Goal: Information Seeking & Learning: Learn about a topic

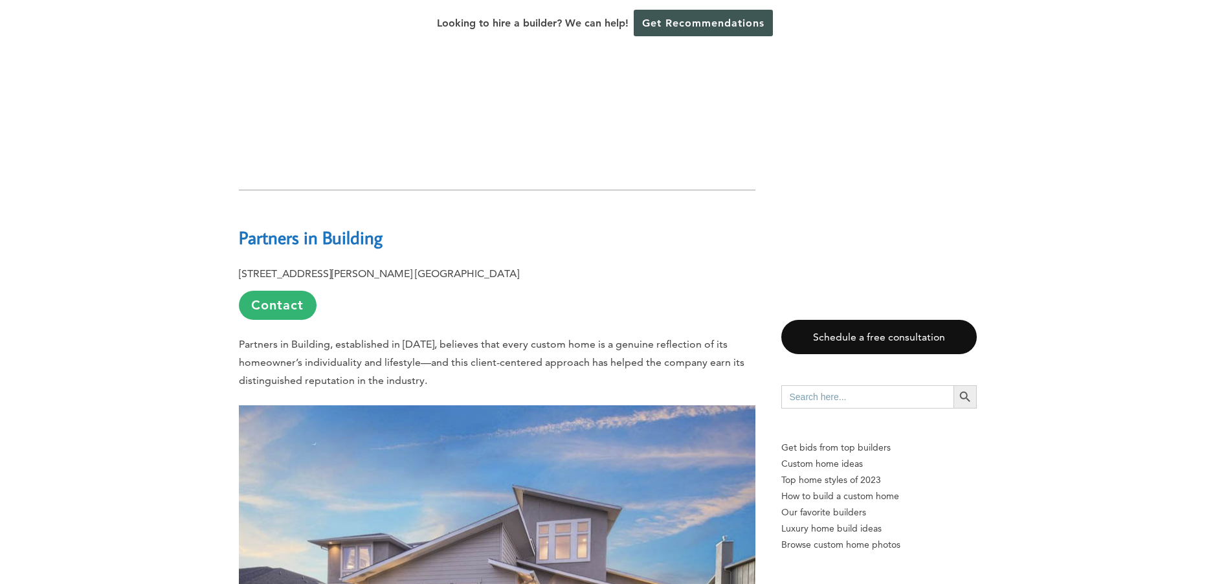
scroll to position [1164, 0]
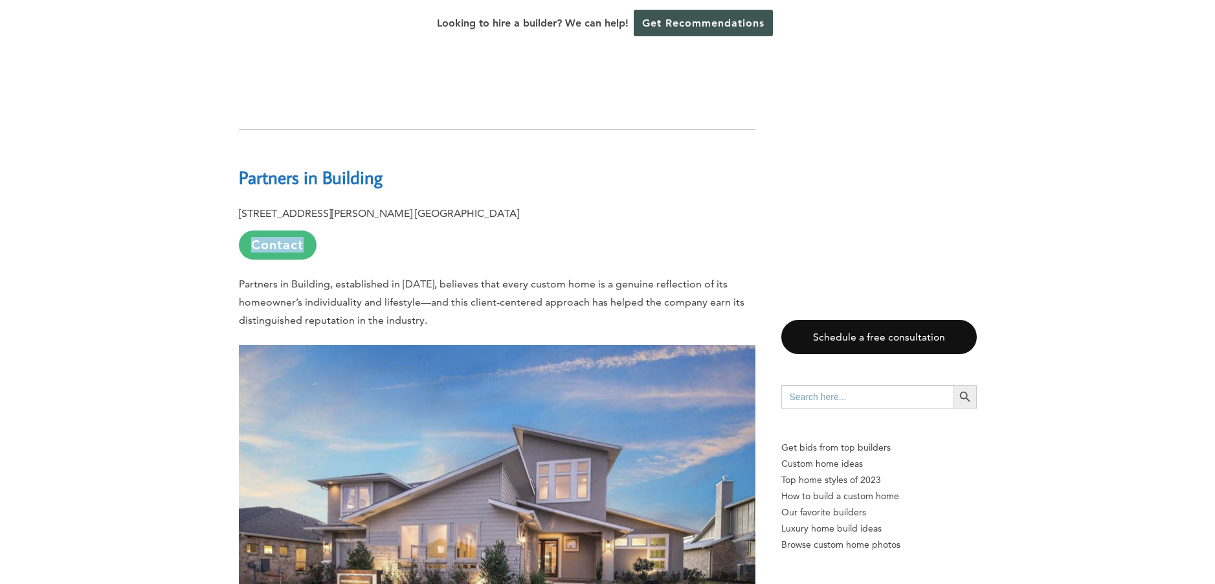
click at [285, 230] on link "Contact" at bounding box center [278, 244] width 78 height 29
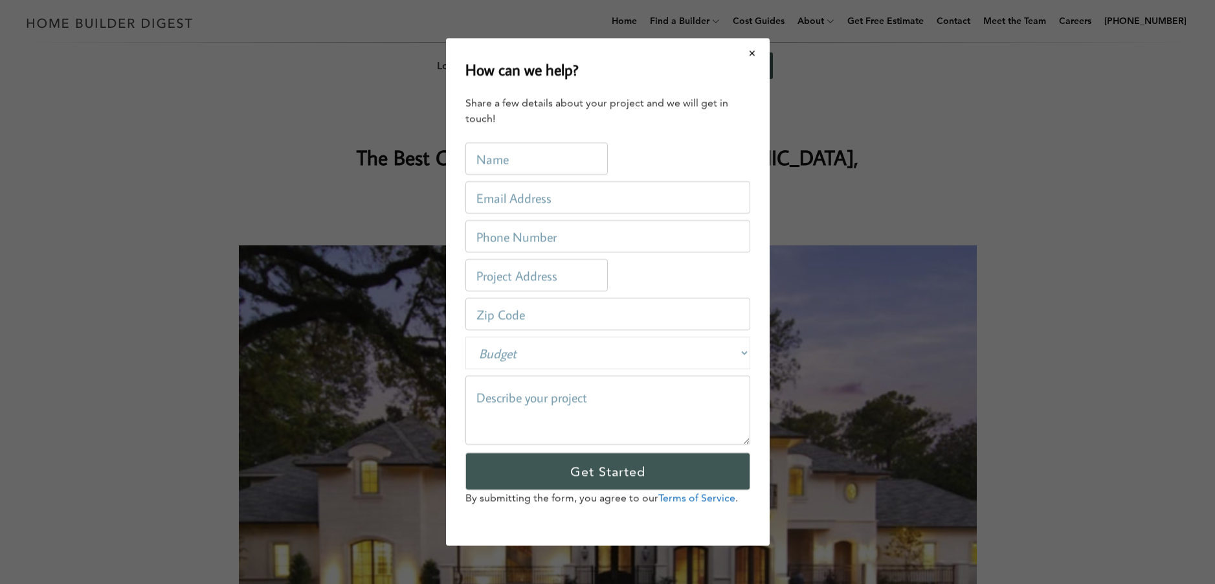
scroll to position [0, 0]
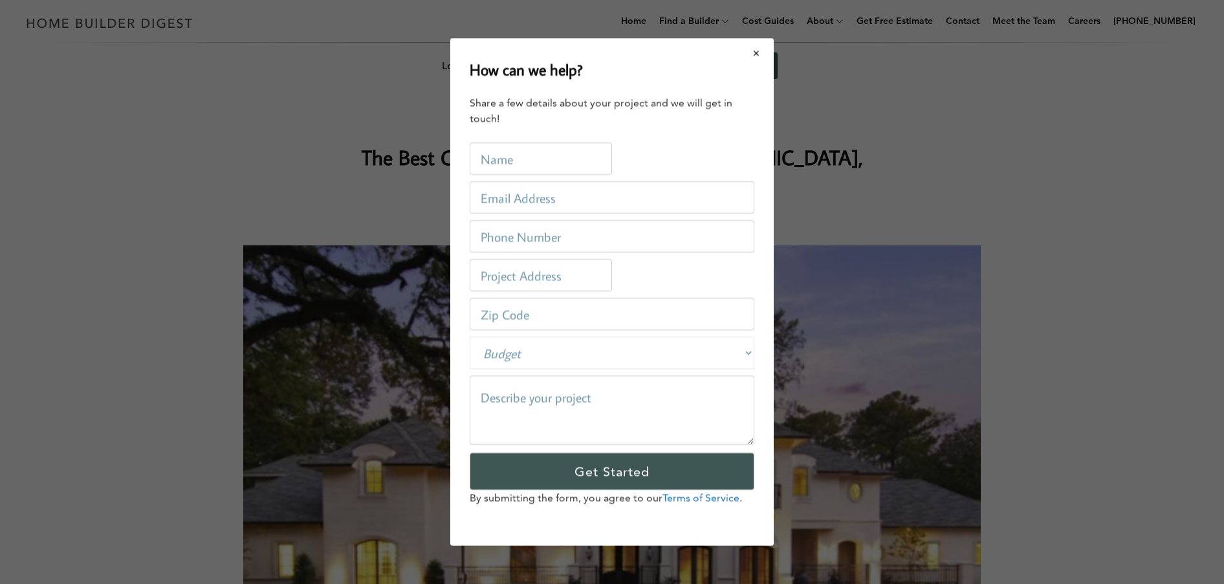
click at [758, 54] on button "Close modal" at bounding box center [757, 52] width 34 height 27
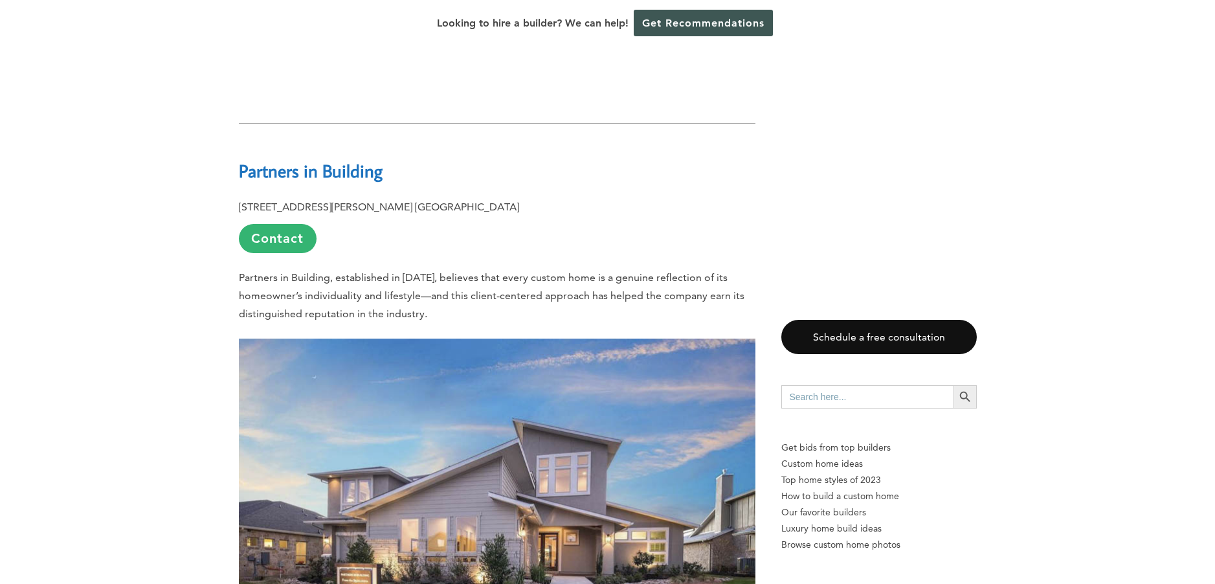
scroll to position [1111, 0]
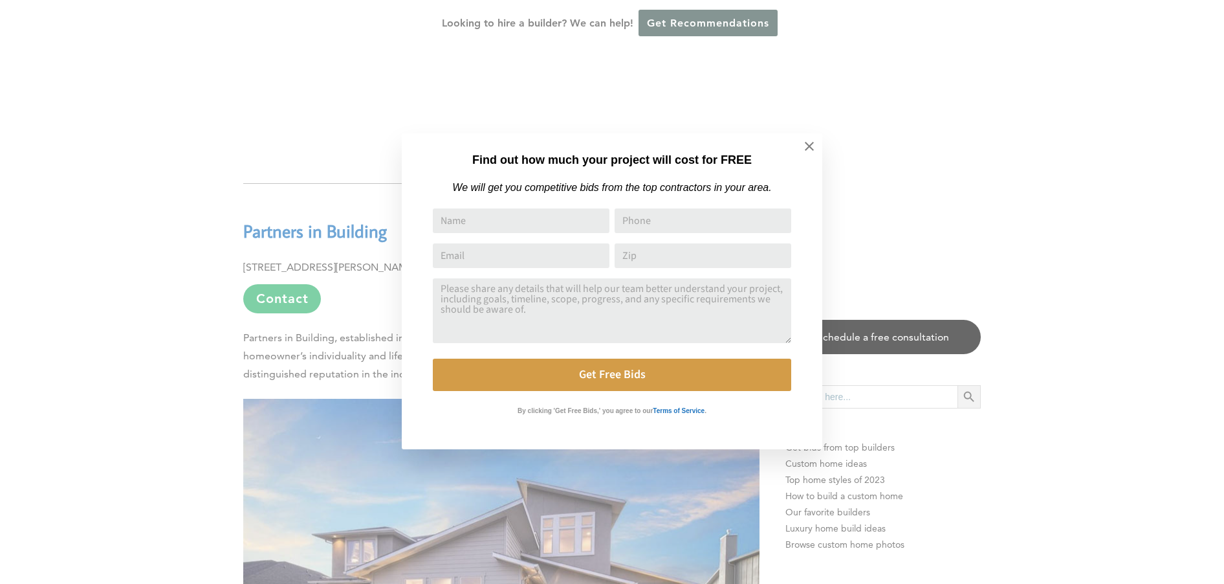
drag, startPoint x: 403, startPoint y: 189, endPoint x: 246, endPoint y: 184, distance: 156.7
click at [805, 148] on icon at bounding box center [810, 146] width 14 height 14
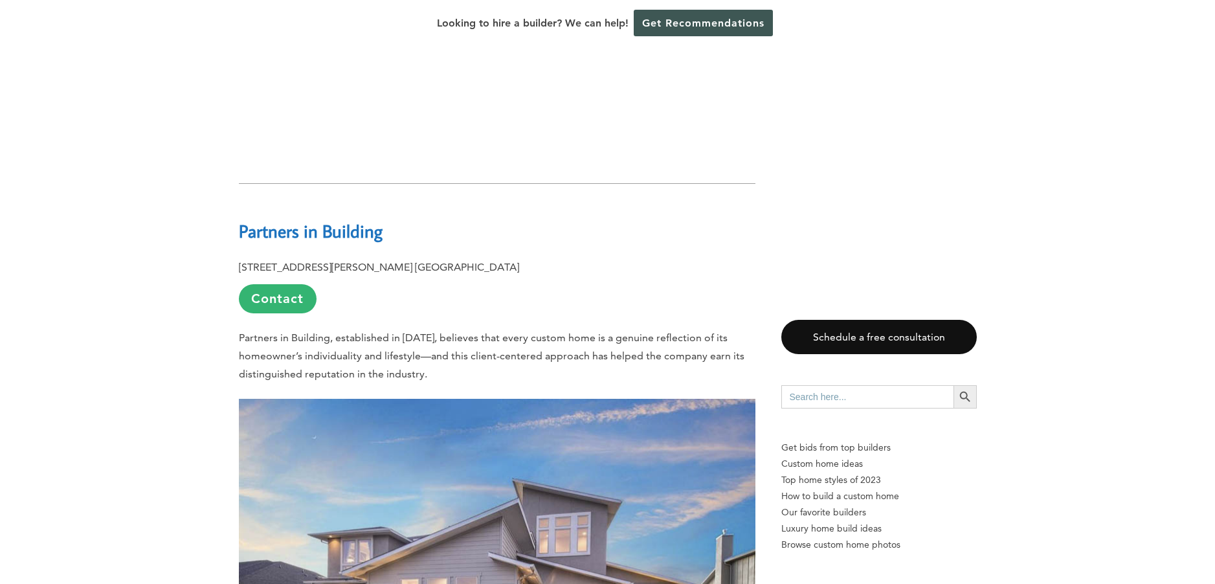
click at [352, 219] on b "Partners in Building" at bounding box center [311, 230] width 144 height 23
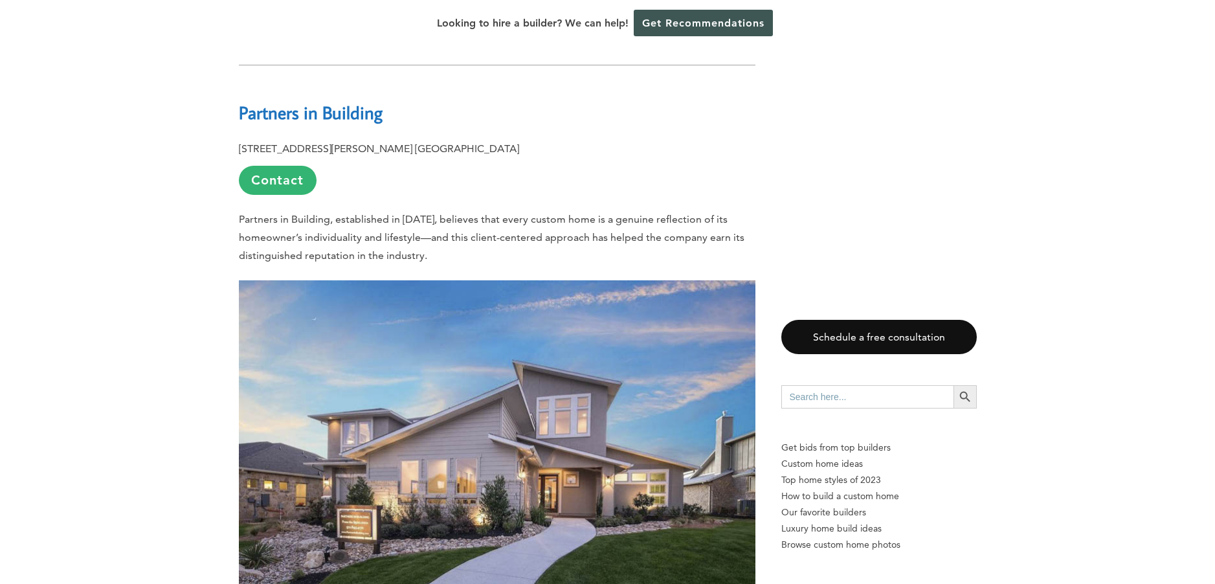
scroll to position [1136, 0]
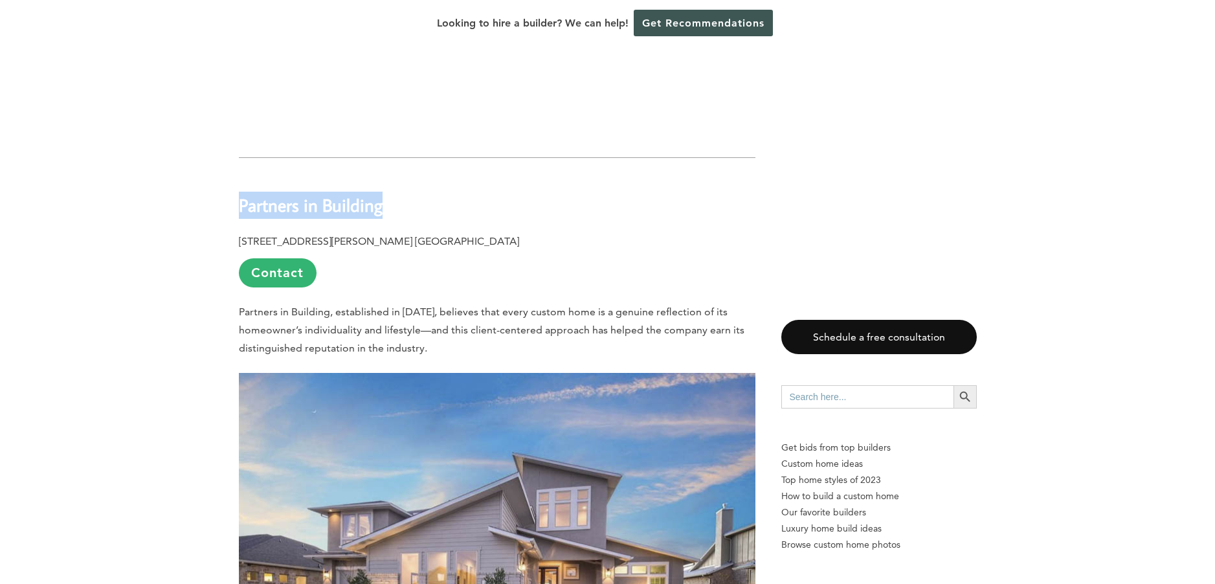
drag, startPoint x: 385, startPoint y: 155, endPoint x: 239, endPoint y: 161, distance: 145.7
click at [239, 173] on h2 "Partners in Building" at bounding box center [497, 195] width 516 height 45
copy b "Partners in Building"
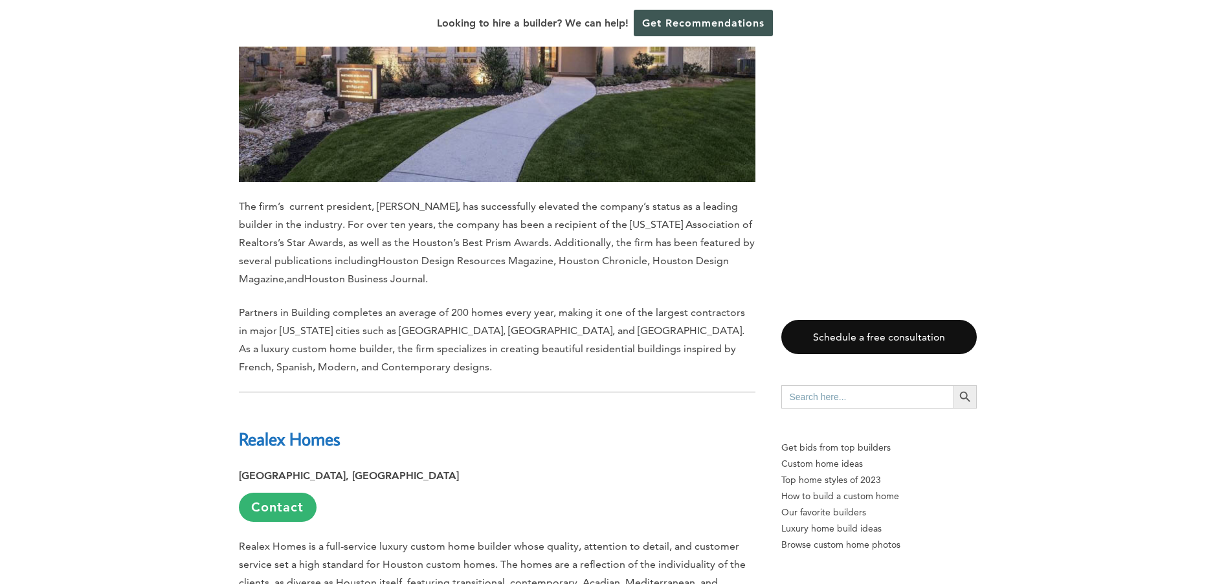
scroll to position [1672, 0]
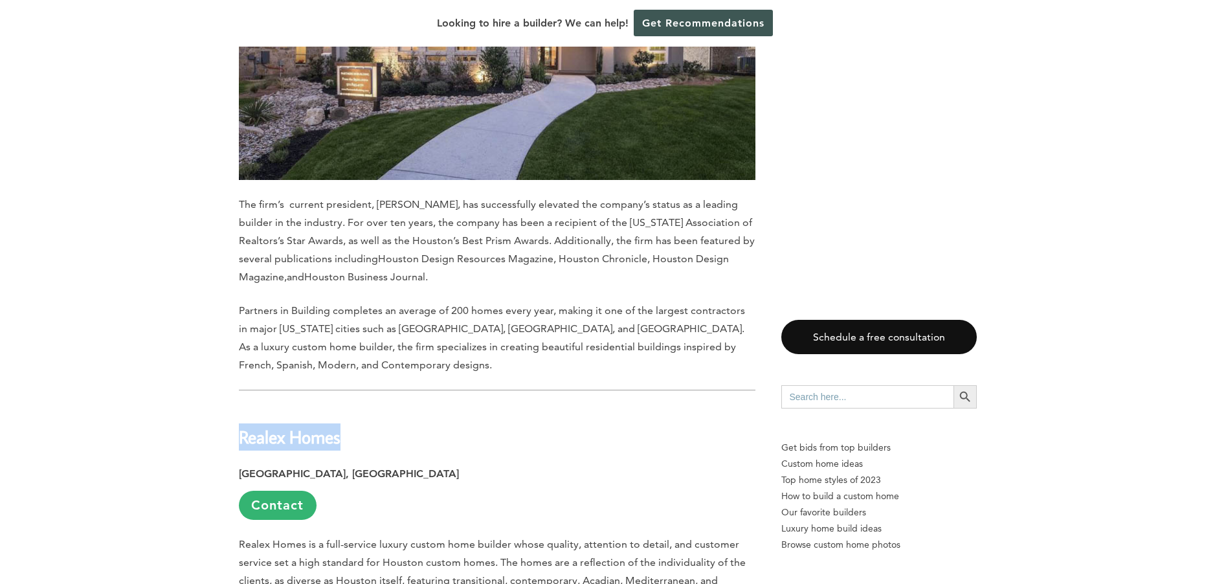
drag, startPoint x: 347, startPoint y: 393, endPoint x: 235, endPoint y: 389, distance: 112.0
copy b "Realex Homes"
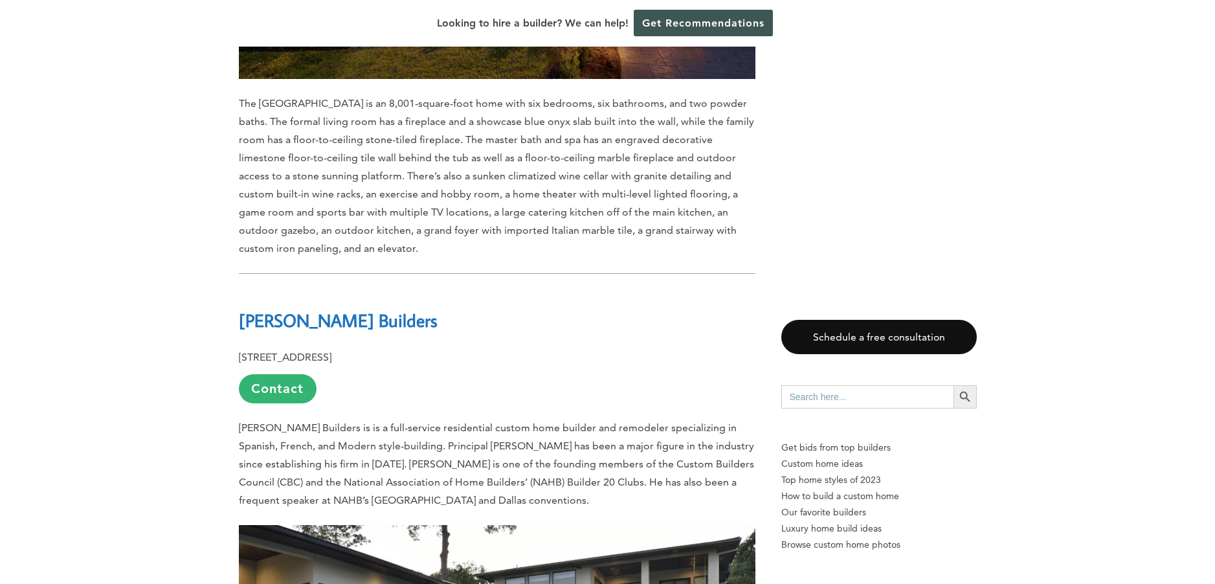
scroll to position [2661, 0]
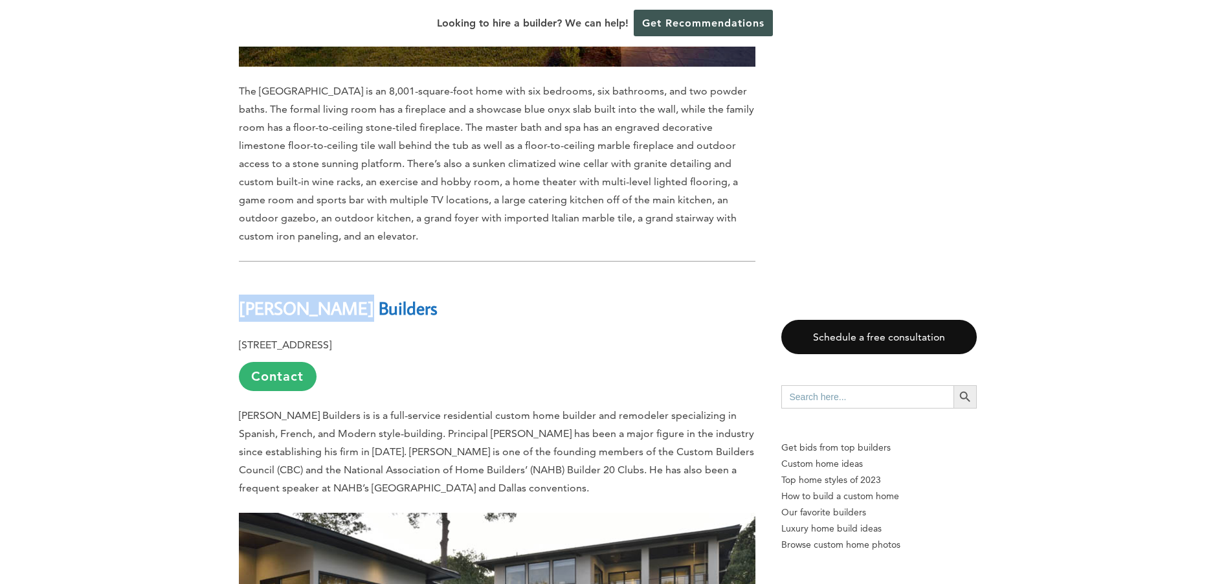
drag, startPoint x: 345, startPoint y: 263, endPoint x: 230, endPoint y: 262, distance: 114.6
copy b "[PERSON_NAME] Builders"
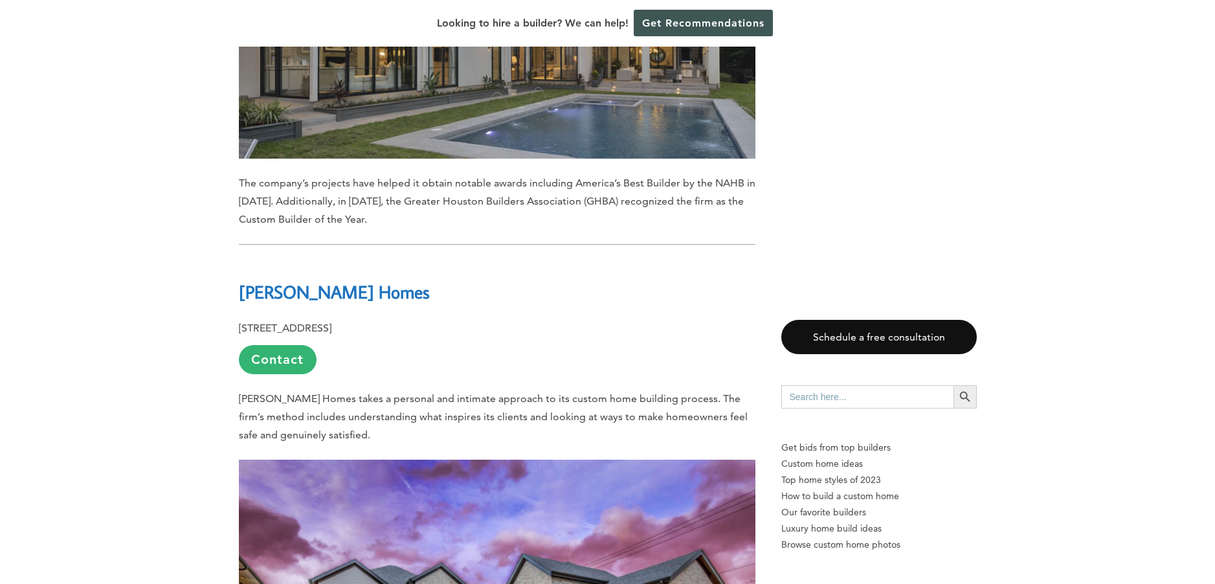
scroll to position [3249, 0]
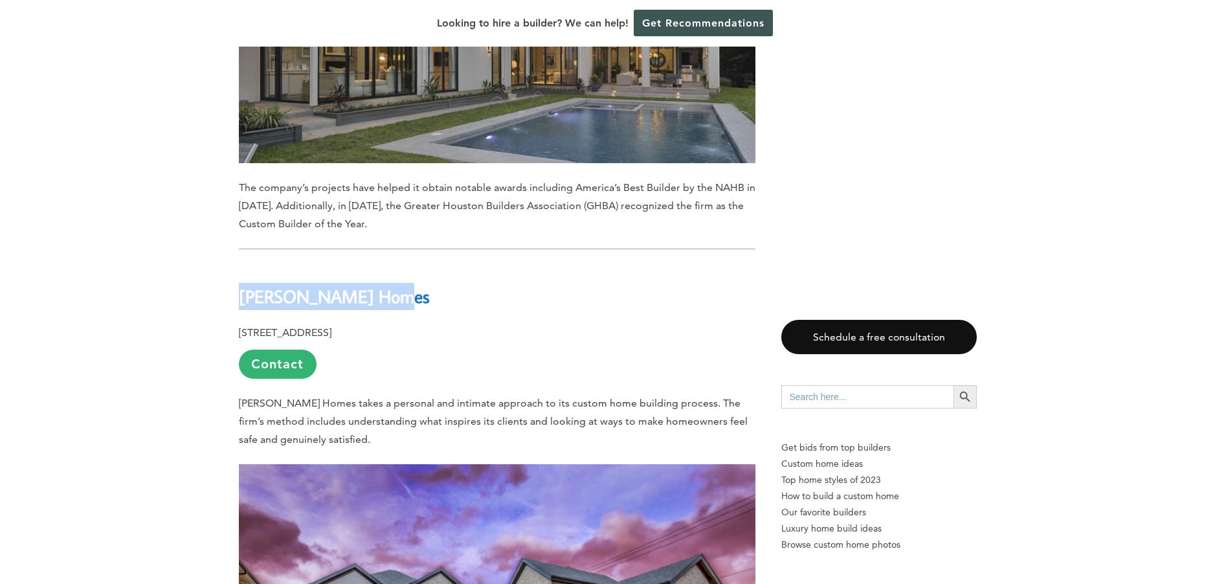
drag, startPoint x: 399, startPoint y: 254, endPoint x: 226, endPoint y: 256, distance: 173.5
copy b "[PERSON_NAME] Homes"
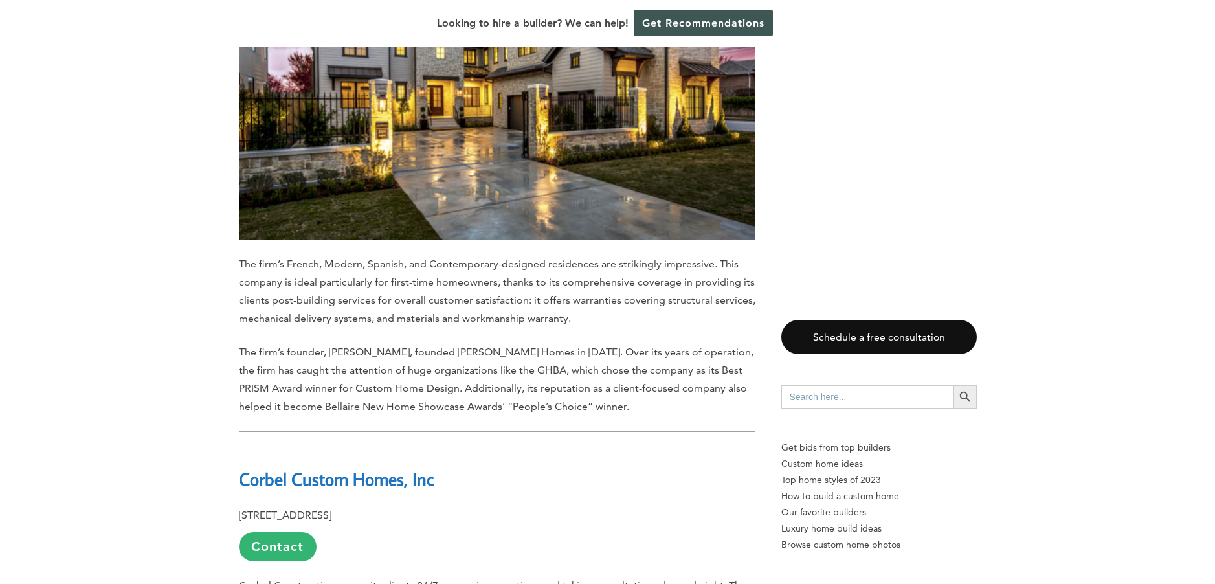
scroll to position [4022, 0]
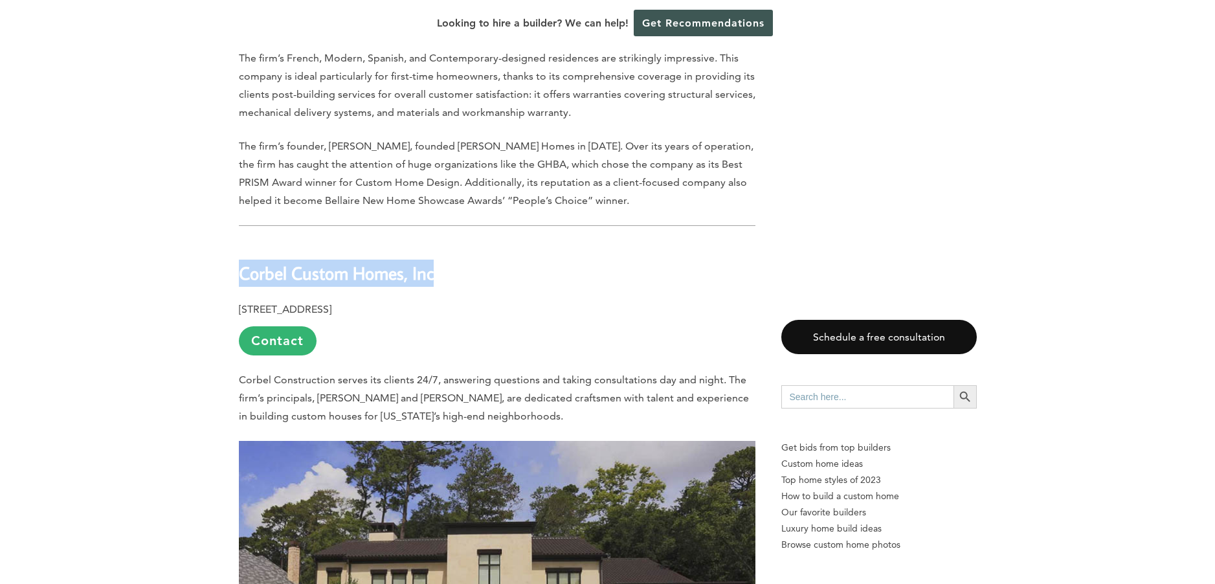
drag, startPoint x: 445, startPoint y: 226, endPoint x: 236, endPoint y: 219, distance: 209.1
copy b "Corbel Custom Homes, Inc"
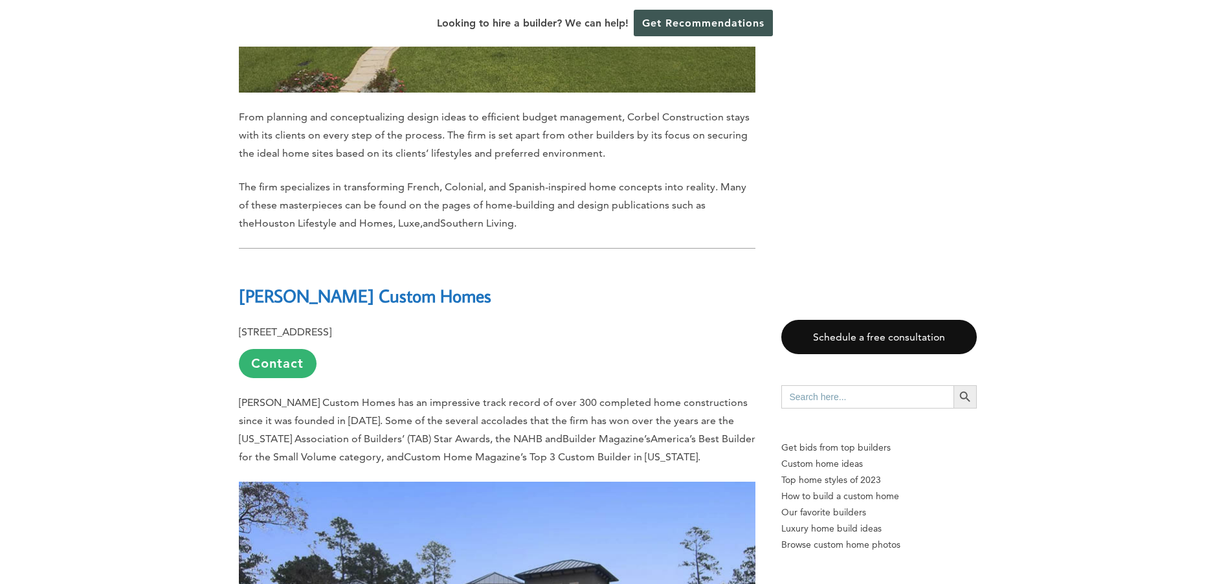
scroll to position [4713, 0]
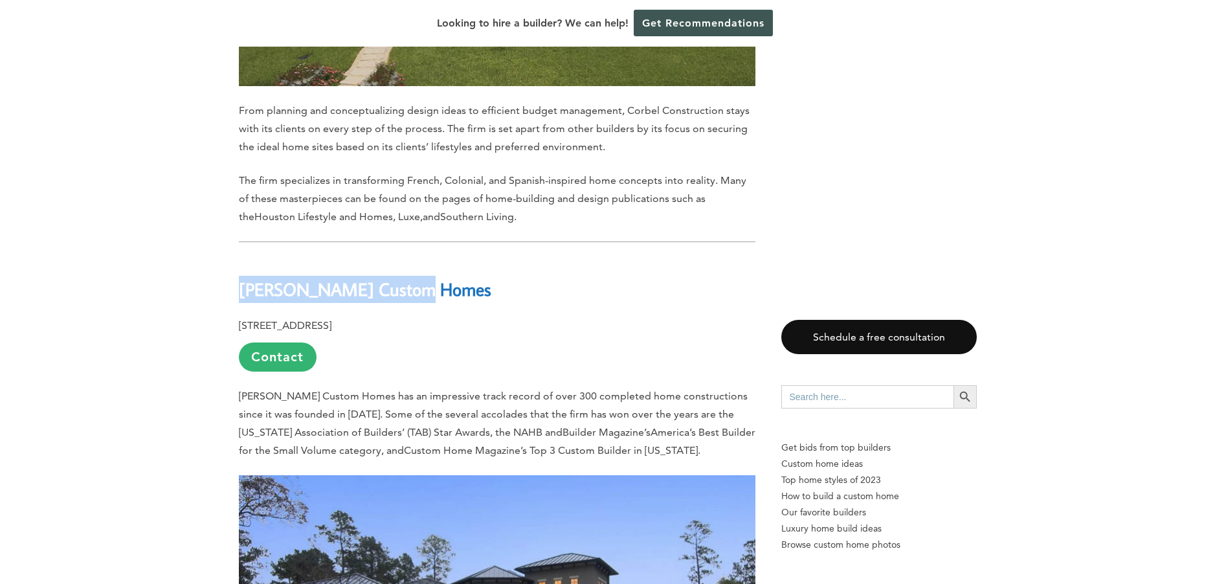
drag, startPoint x: 440, startPoint y: 241, endPoint x: 236, endPoint y: 247, distance: 204.6
copy strong "[PERSON_NAME] Custom Homes"
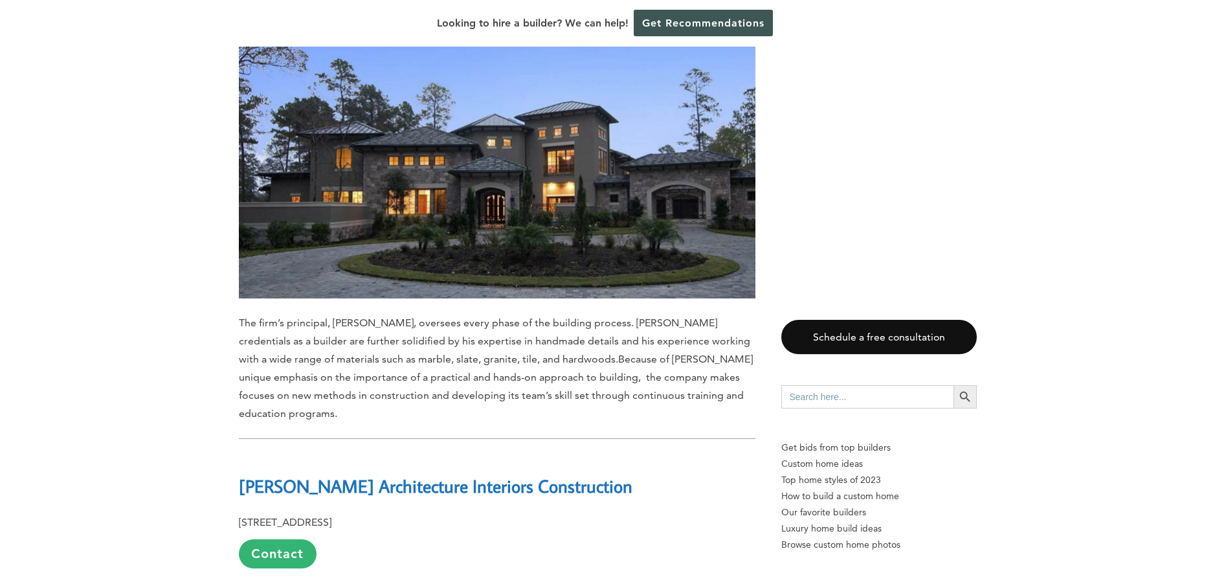
scroll to position [5361, 0]
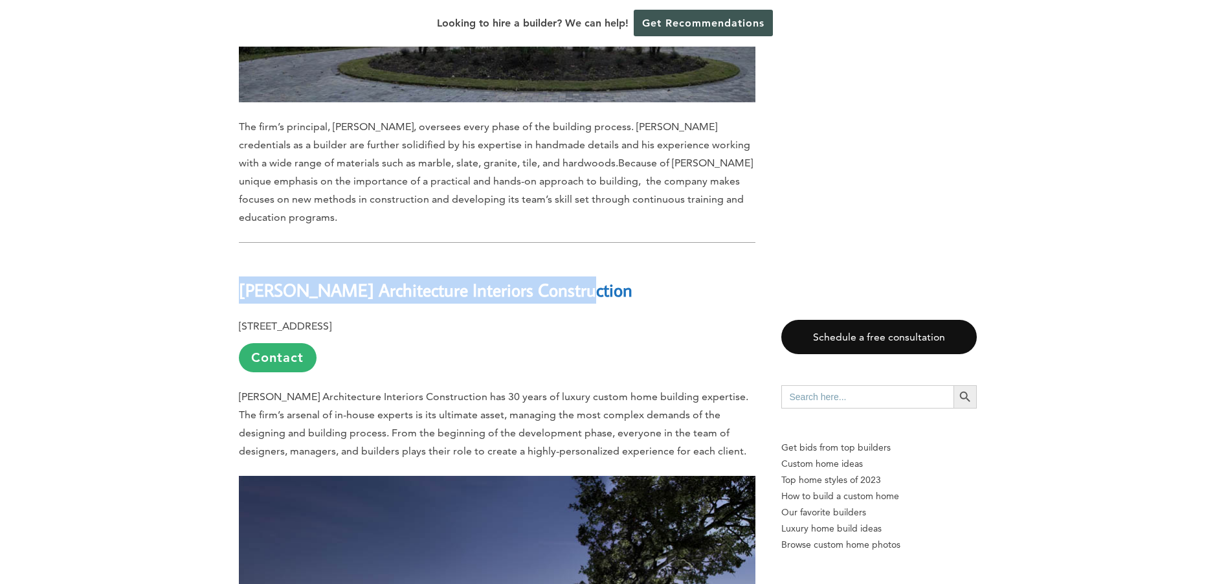
drag, startPoint x: 532, startPoint y: 236, endPoint x: 177, endPoint y: 246, distance: 354.8
copy b "[PERSON_NAME] Architecture Interiors Construction"
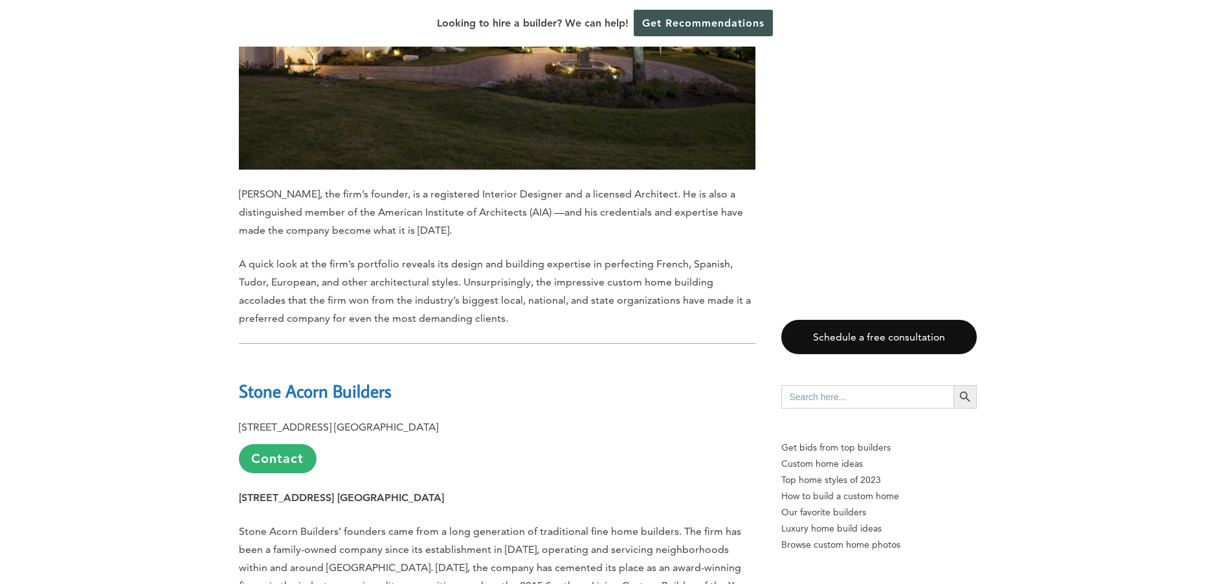
scroll to position [6063, 0]
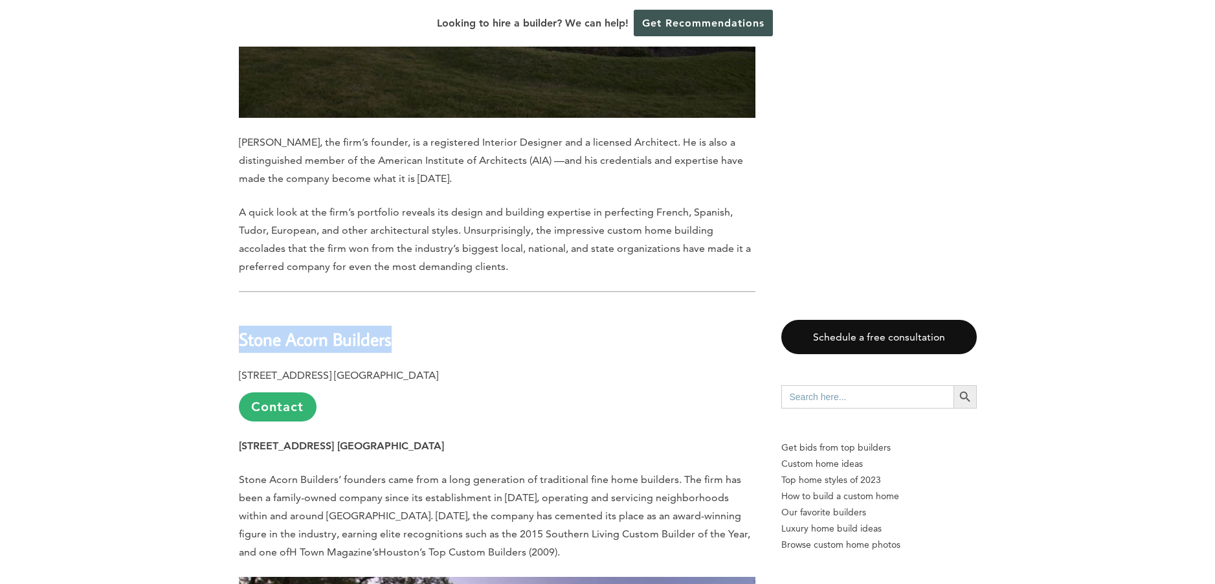
drag, startPoint x: 404, startPoint y: 287, endPoint x: 227, endPoint y: 287, distance: 176.7
copy b "Stone Acorn Builders"
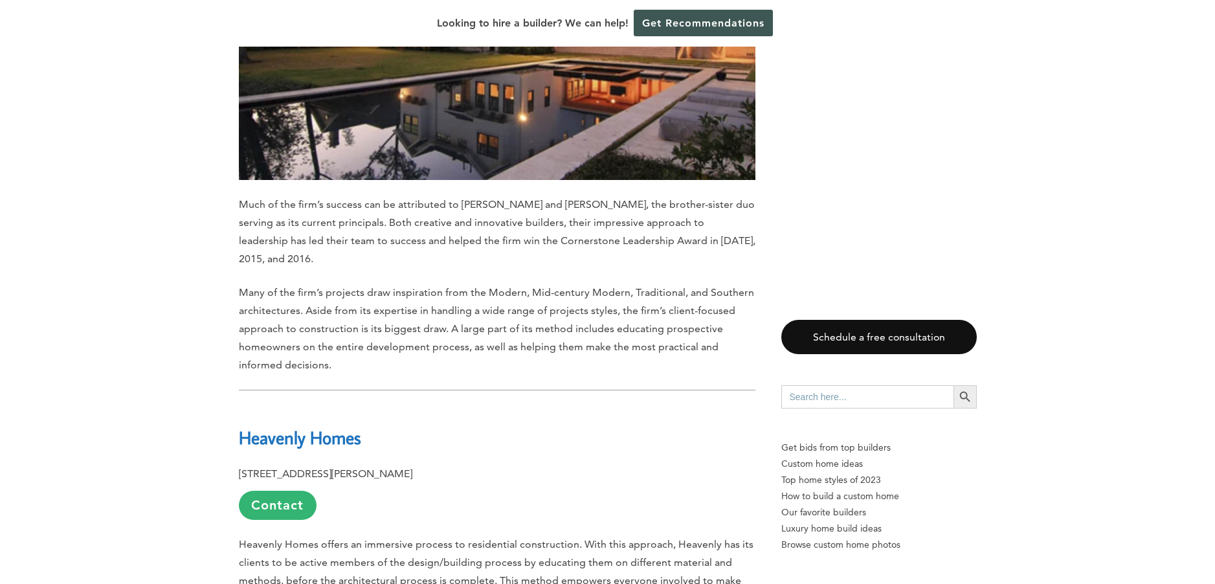
scroll to position [6859, 0]
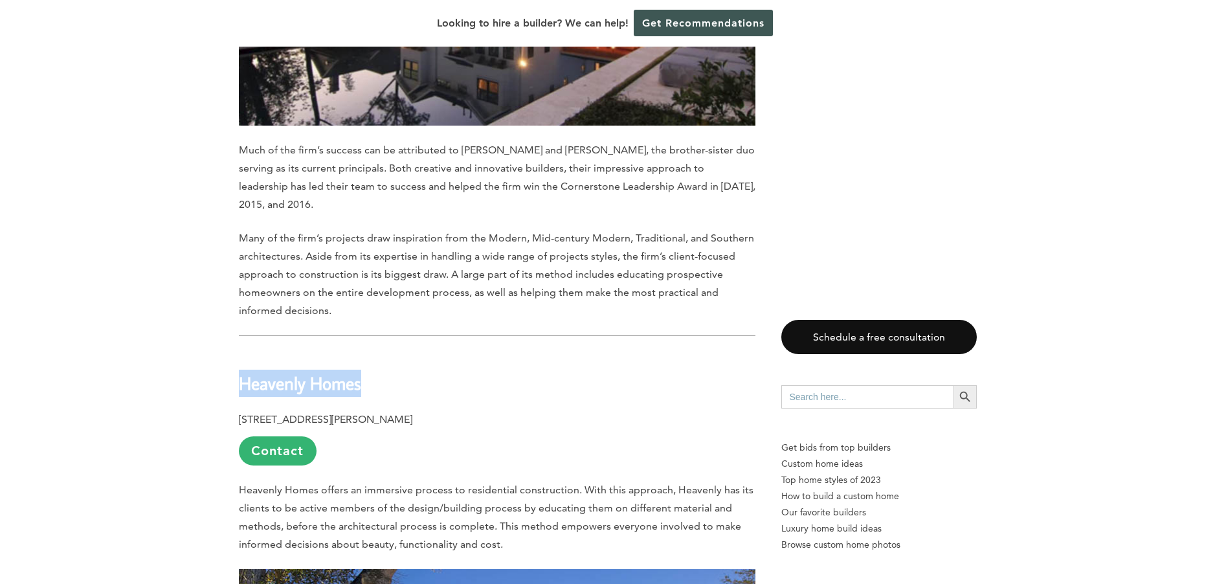
drag, startPoint x: 364, startPoint y: 335, endPoint x: 213, endPoint y: 332, distance: 150.8
copy strong "Heavenly Homes"
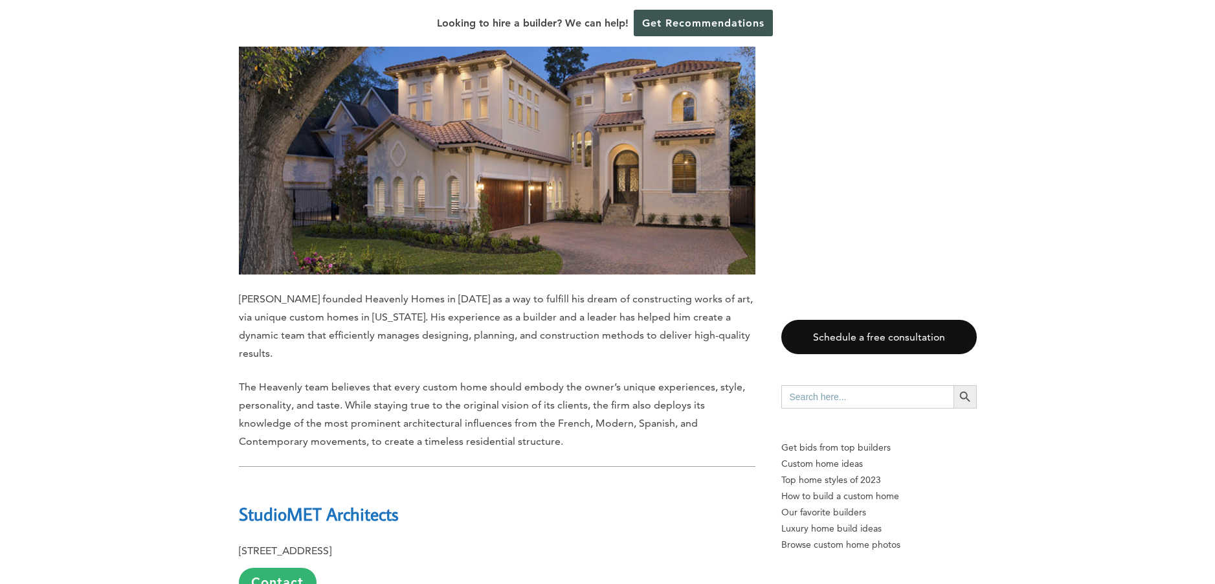
scroll to position [7547, 0]
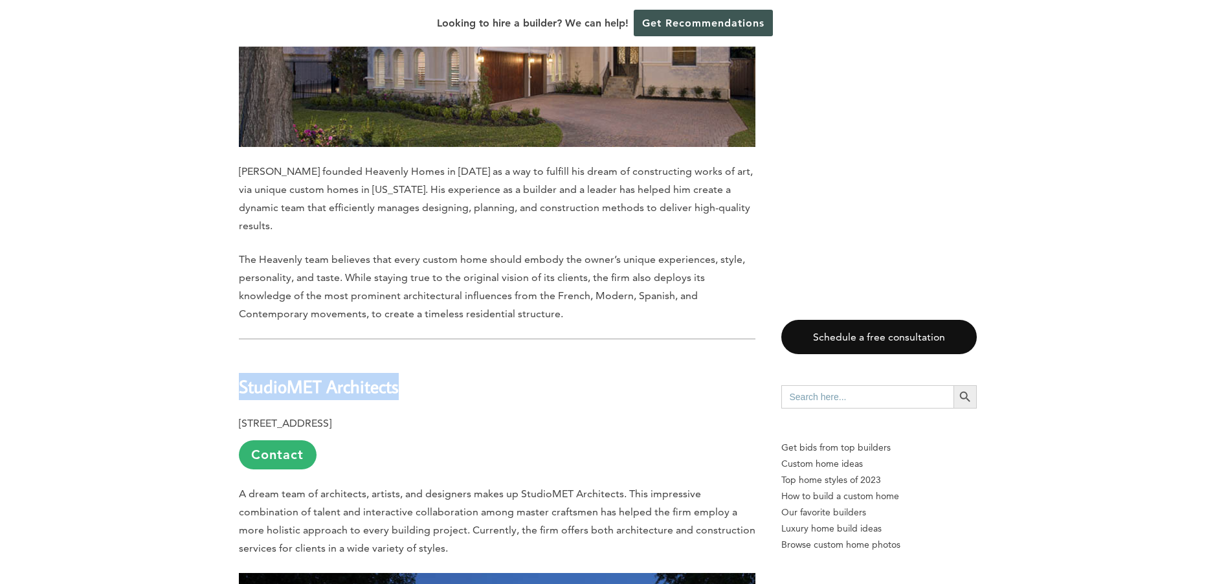
drag, startPoint x: 416, startPoint y: 319, endPoint x: 217, endPoint y: 320, distance: 199.3
click at [217, 320] on div "Last updated on [DATE] 01:49 pm [GEOGRAPHIC_DATA] is a vibrant and culturally d…" at bounding box center [607, 437] width 1215 height 14456
copy b "StudioMET Architects"
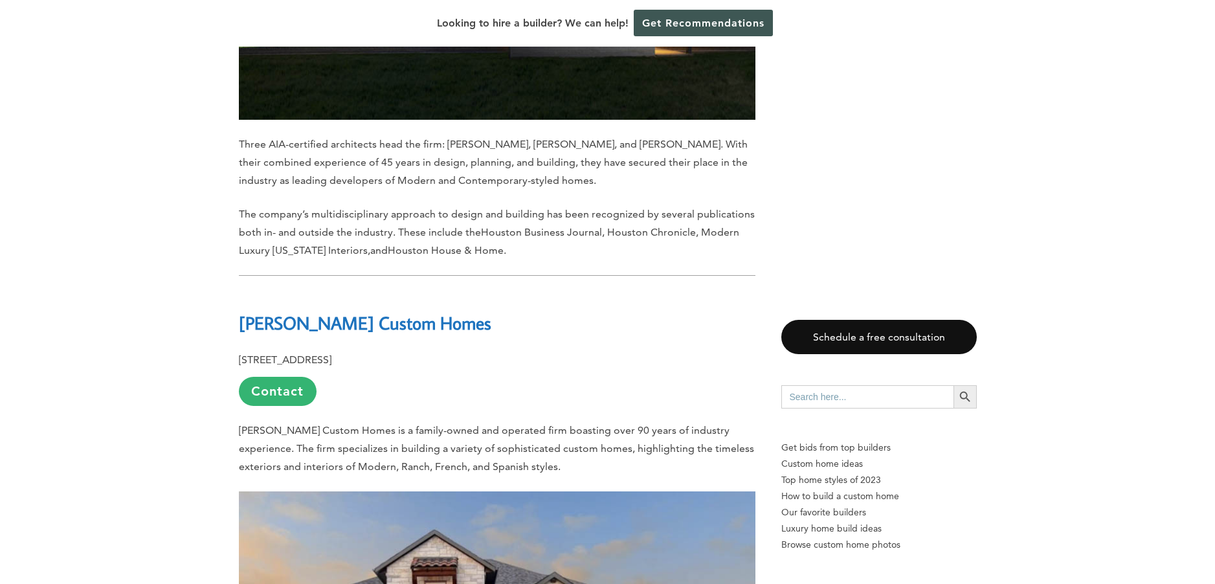
scroll to position [8349, 0]
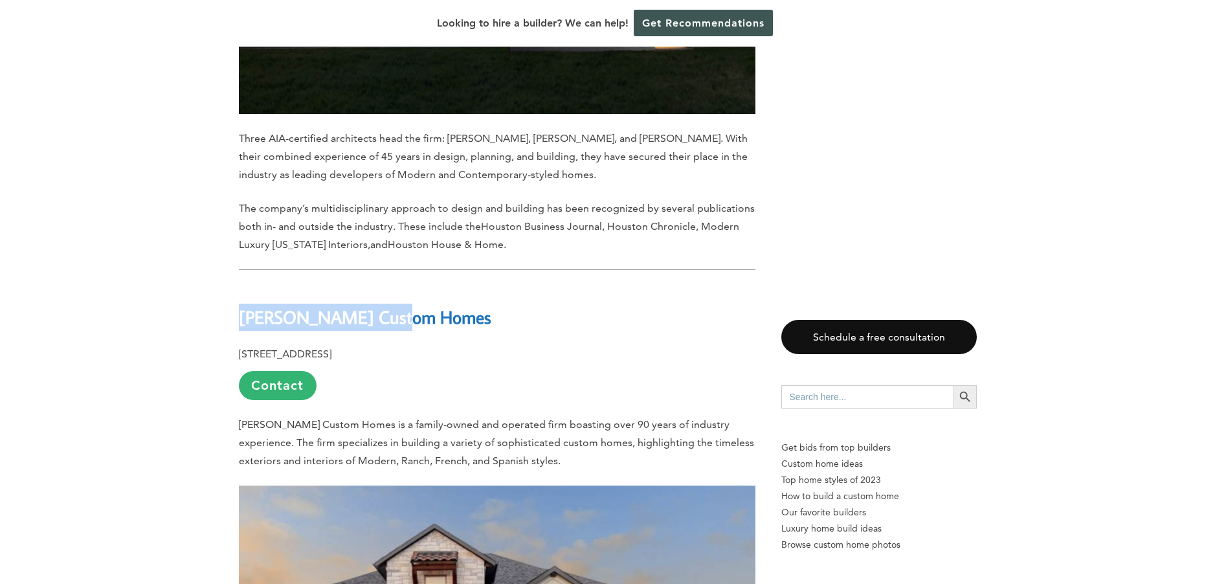
drag, startPoint x: 380, startPoint y: 252, endPoint x: 210, endPoint y: 254, distance: 169.6
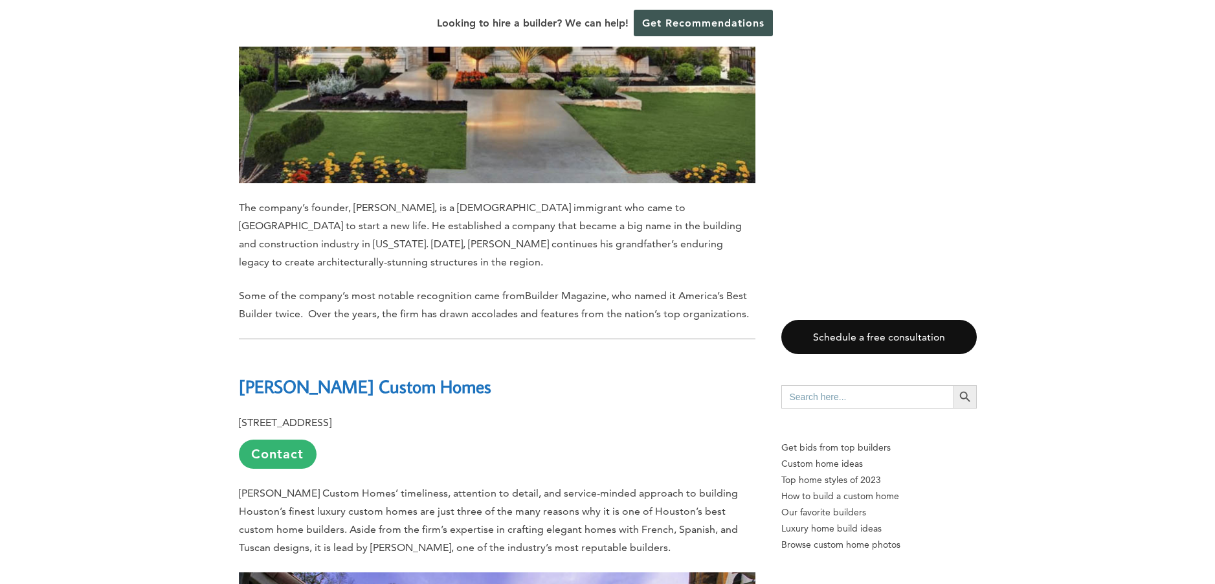
scroll to position [9134, 0]
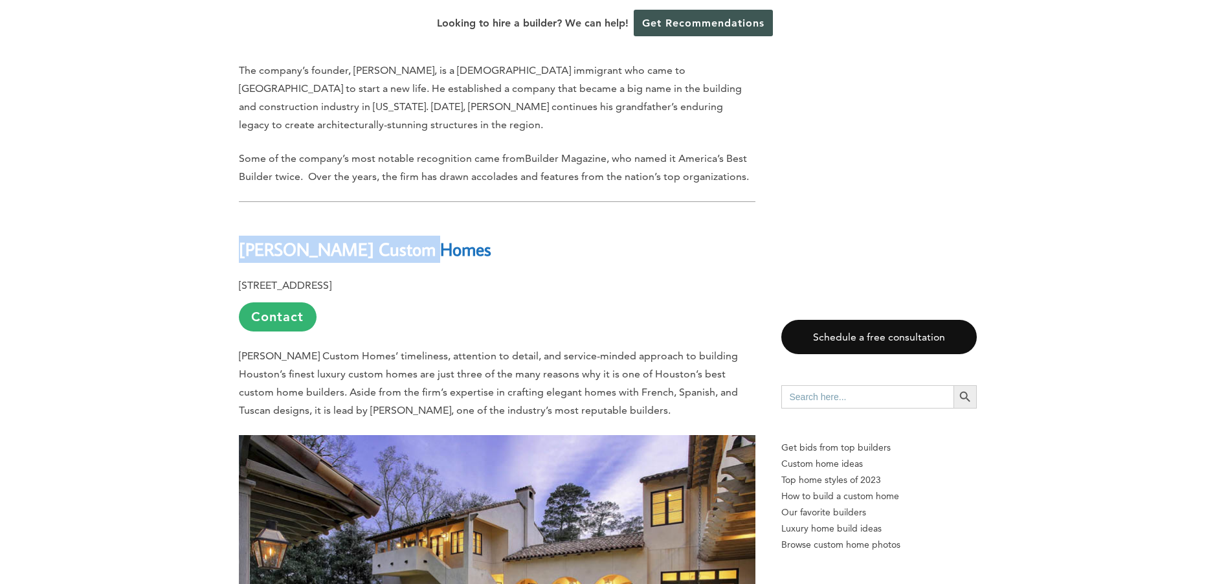
drag, startPoint x: 448, startPoint y: 183, endPoint x: 206, endPoint y: 194, distance: 242.3
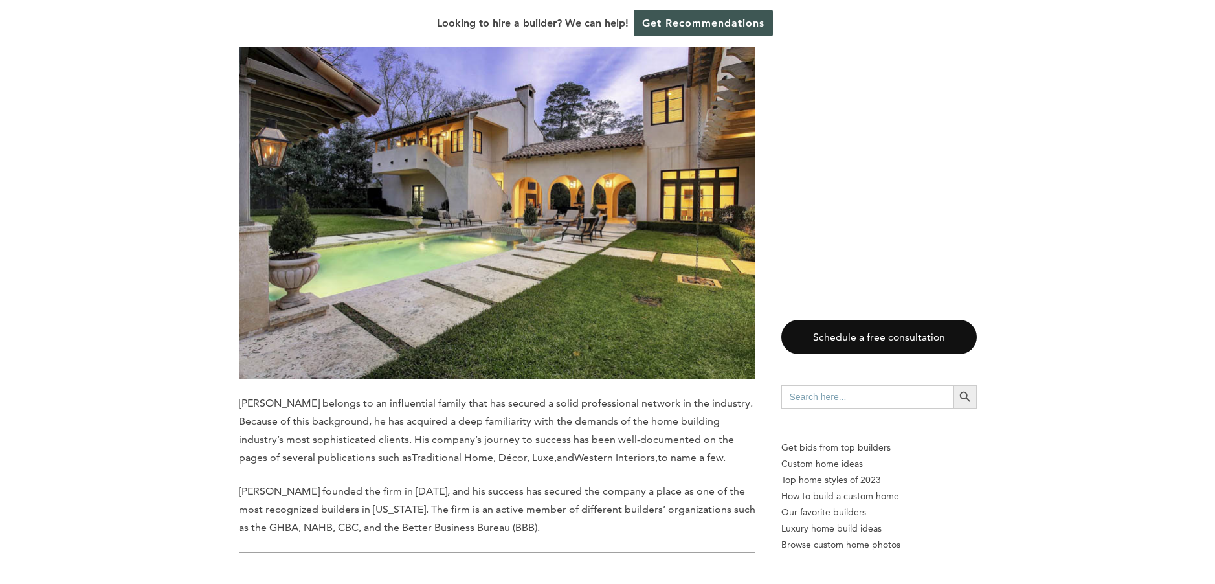
scroll to position [9959, 0]
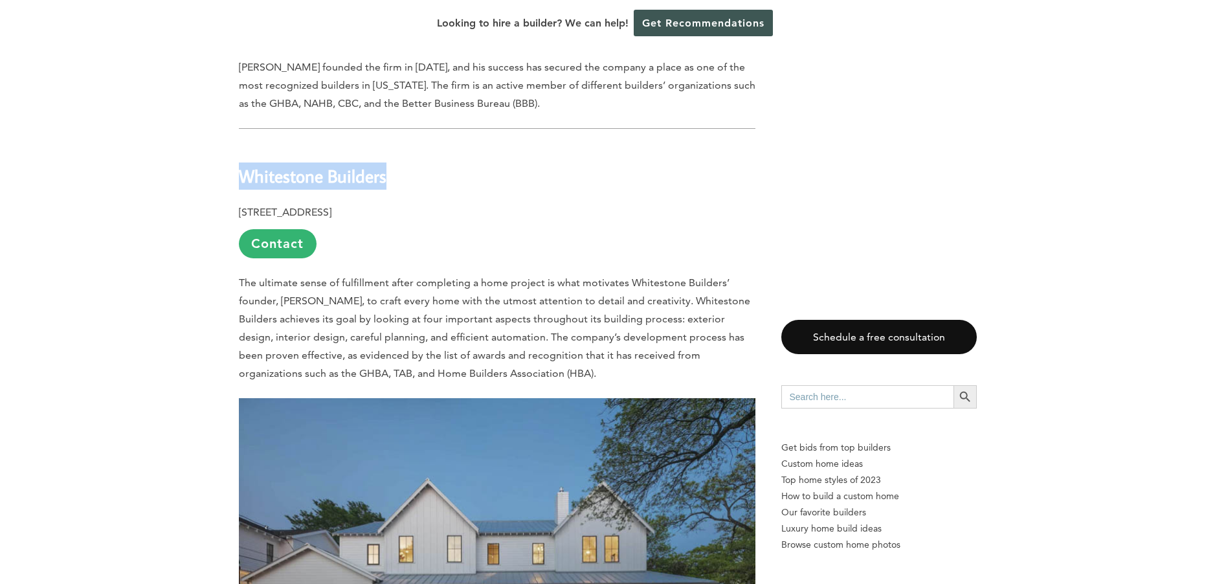
drag, startPoint x: 373, startPoint y: 108, endPoint x: 216, endPoint y: 111, distance: 157.3
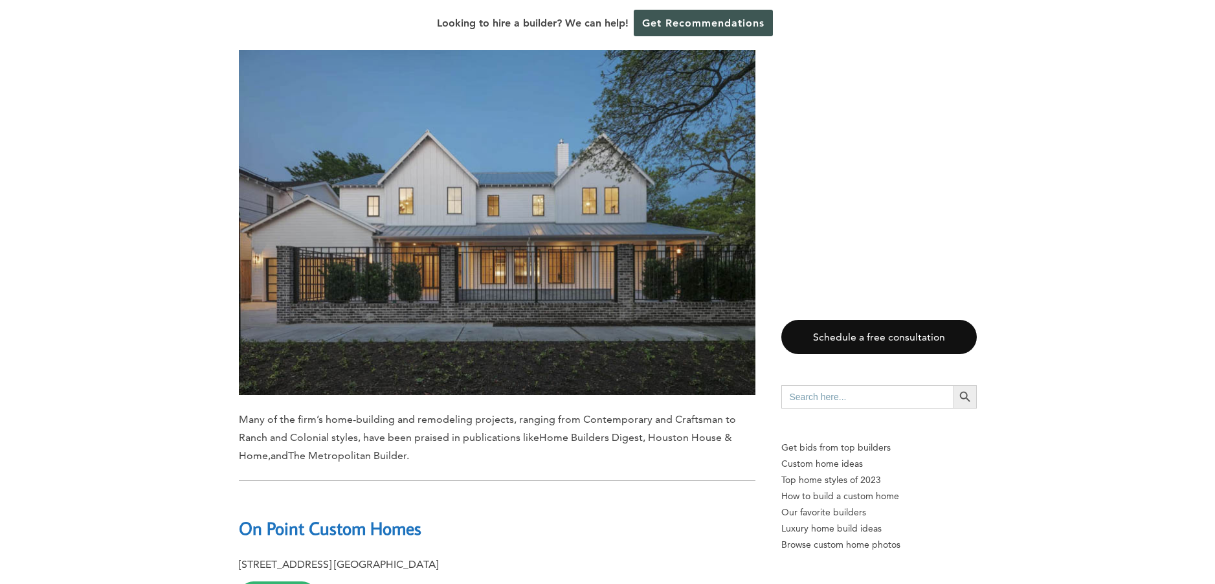
scroll to position [10563, 0]
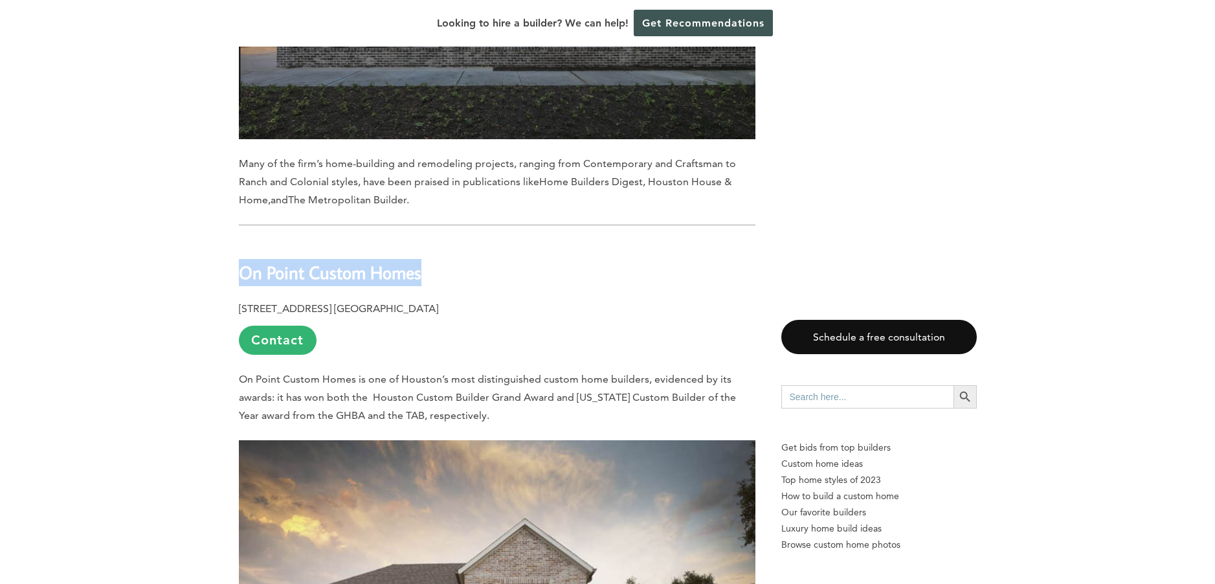
drag, startPoint x: 421, startPoint y: 208, endPoint x: 188, endPoint y: 203, distance: 233.0
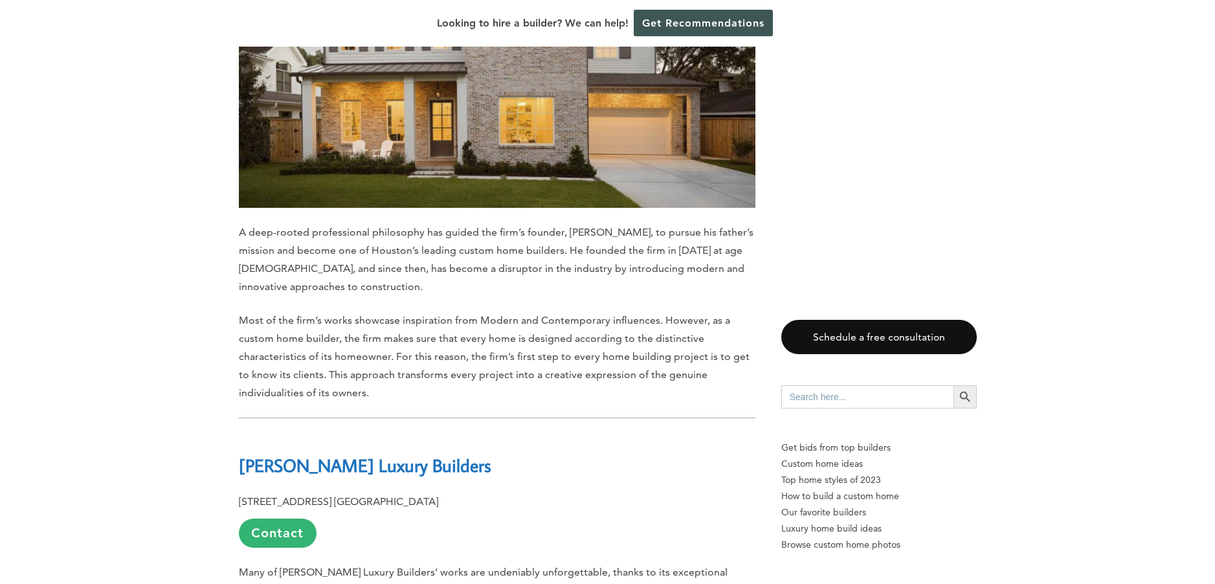
scroll to position [11379, 0]
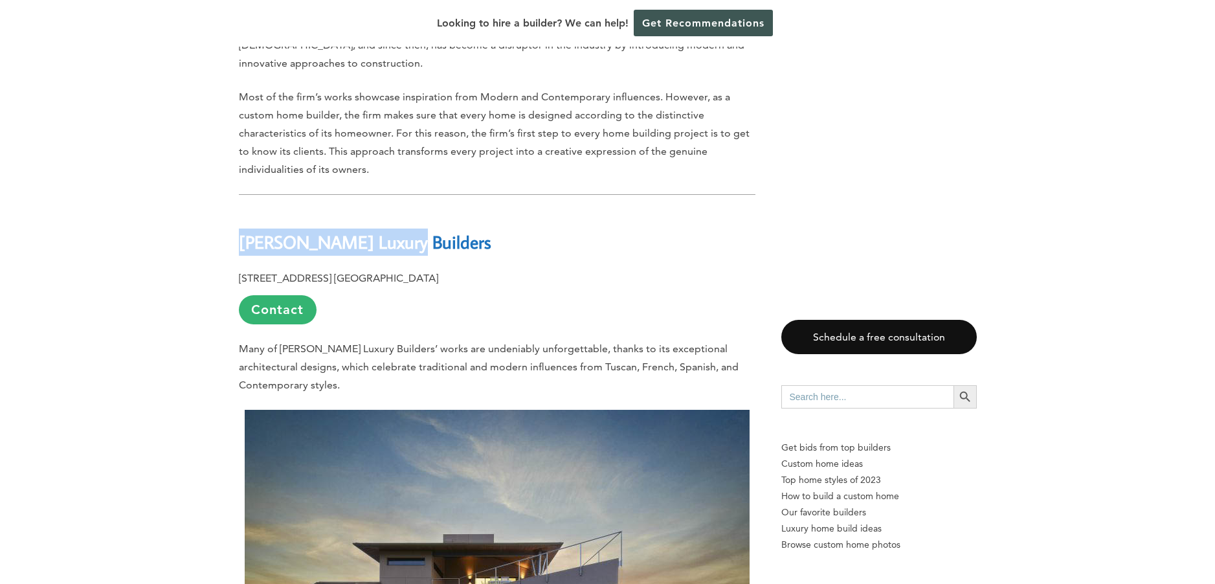
drag, startPoint x: 393, startPoint y: 174, endPoint x: 237, endPoint y: 178, distance: 156.0
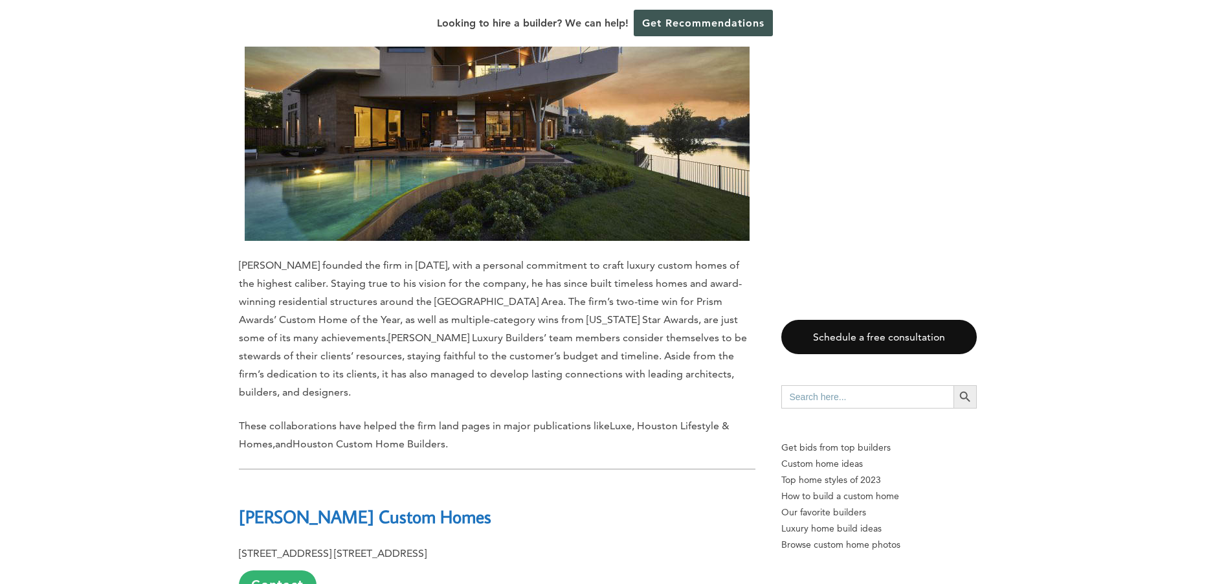
scroll to position [12022, 0]
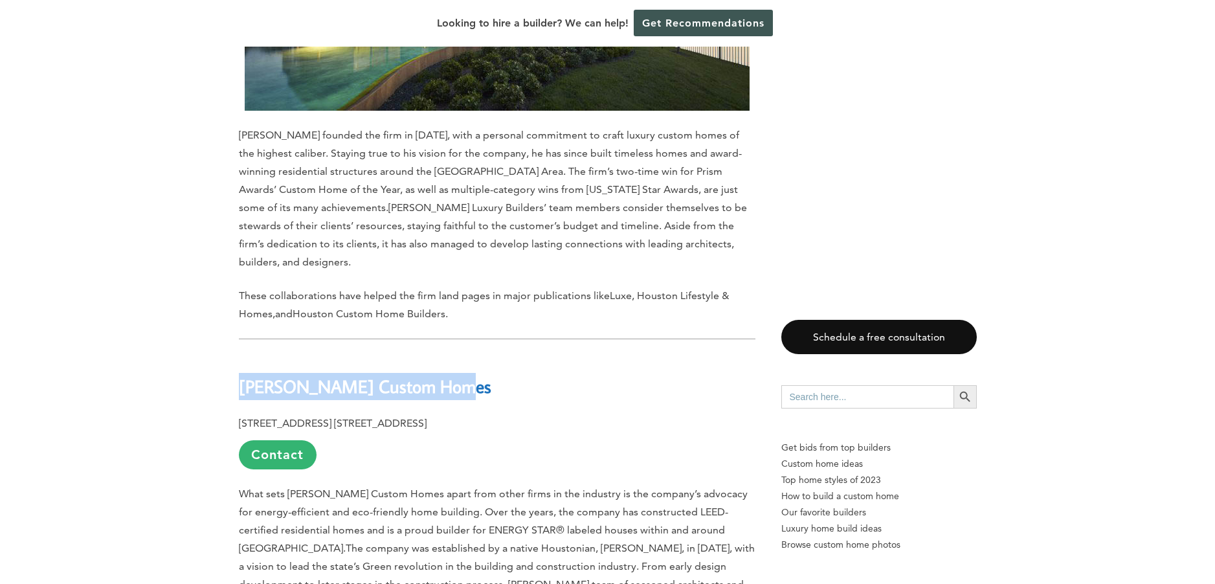
drag, startPoint x: 448, startPoint y: 301, endPoint x: 175, endPoint y: 298, distance: 272.5
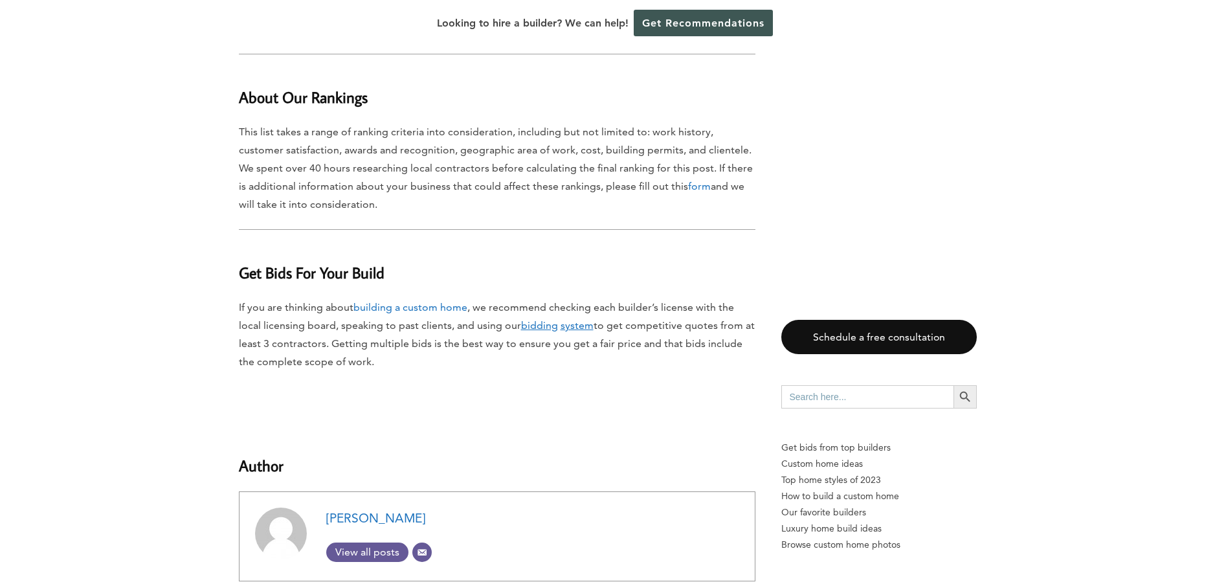
scroll to position [13780, 0]
